Goal: Go to known website: Access a specific website the user already knows

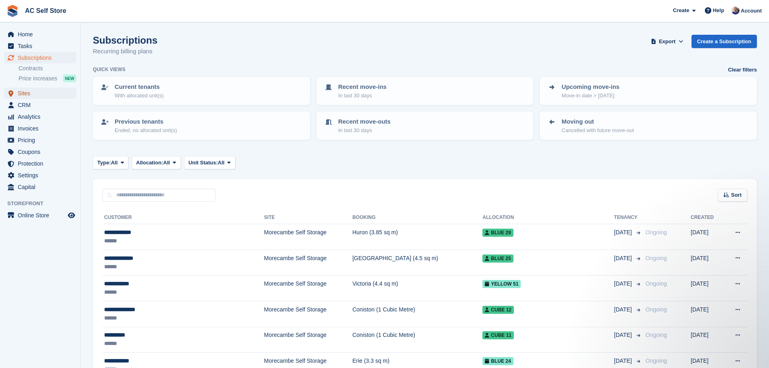
click at [31, 92] on span "Sites" at bounding box center [42, 93] width 48 height 11
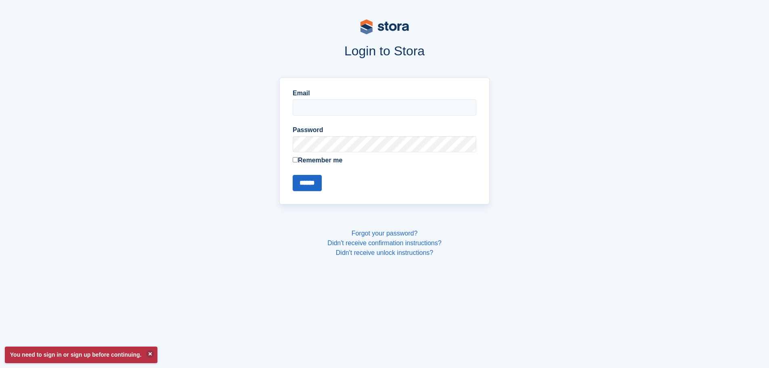
type input "**********"
click at [301, 181] on input "******" at bounding box center [307, 183] width 29 height 16
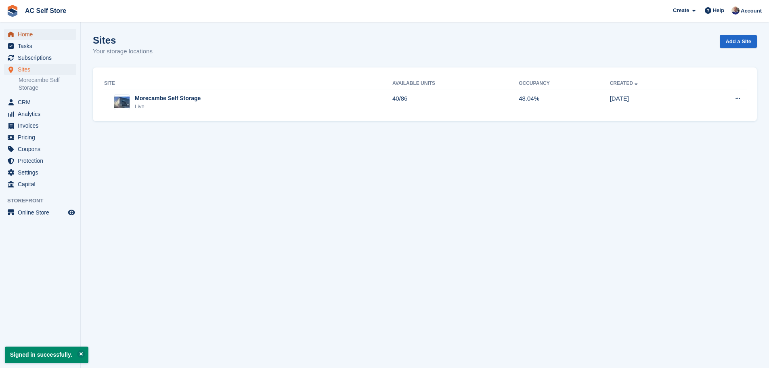
click at [16, 37] on link "Home" at bounding box center [40, 34] width 72 height 11
